Goal: Complete application form: Complete application form

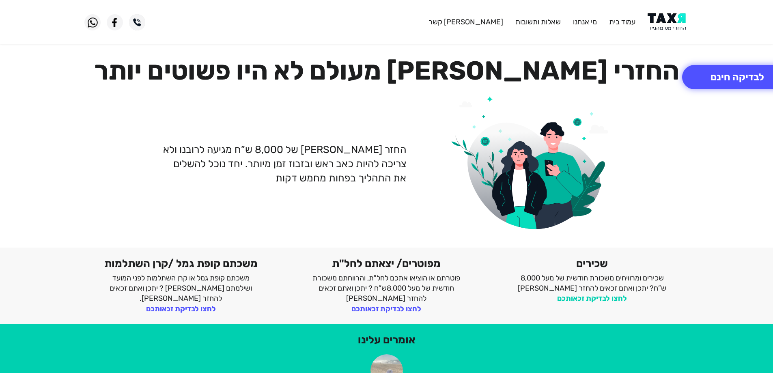
click at [622, 298] on link "לחצו לבדיקת זכאותכם" at bounding box center [592, 298] width 70 height 9
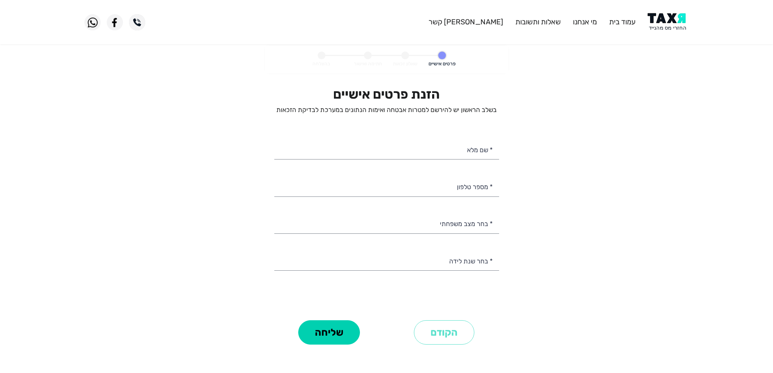
select select
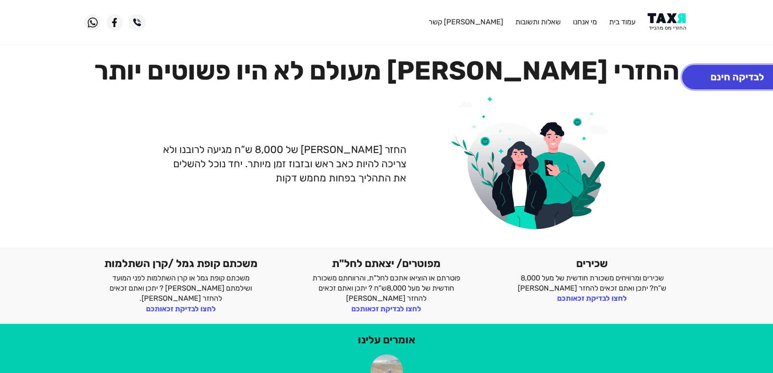
click at [701, 77] on button "לבדיקה חינם" at bounding box center [737, 77] width 110 height 24
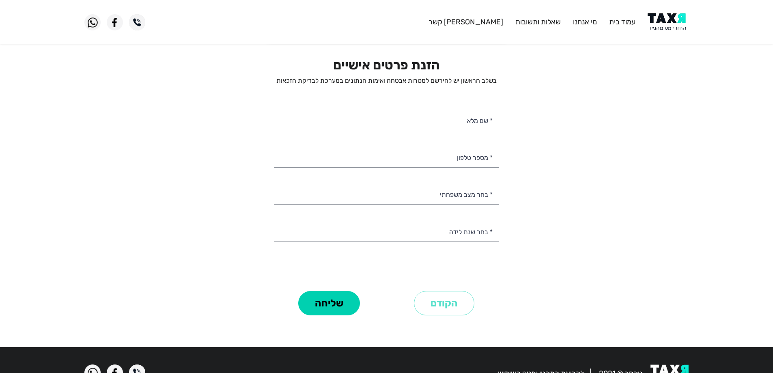
scroll to position [16, 0]
